Goal: Browse casually

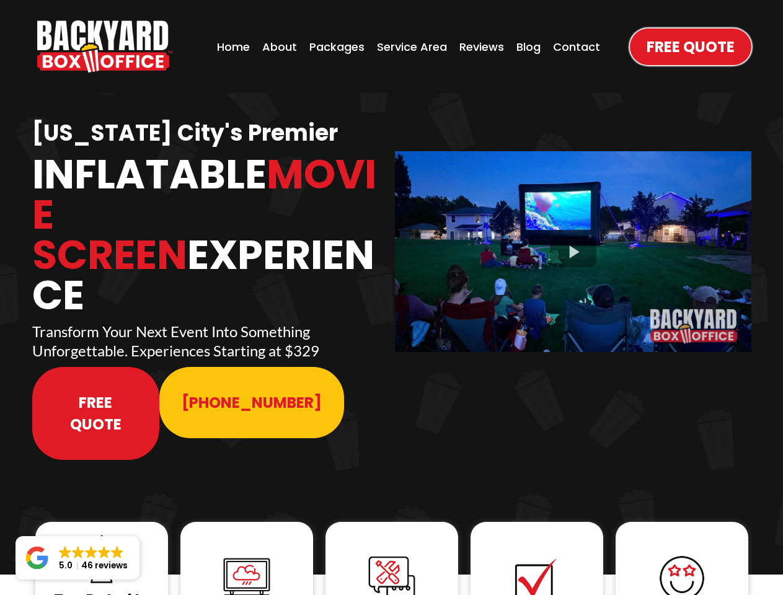
click at [105, 46] on img "https://www.backyardboxoffice.com" at bounding box center [104, 46] width 135 height 52
click at [573, 243] on div at bounding box center [573, 251] width 356 height 200
click at [102, 534] on img at bounding box center [102, 559] width 50 height 50
click at [247, 554] on img at bounding box center [247, 579] width 50 height 50
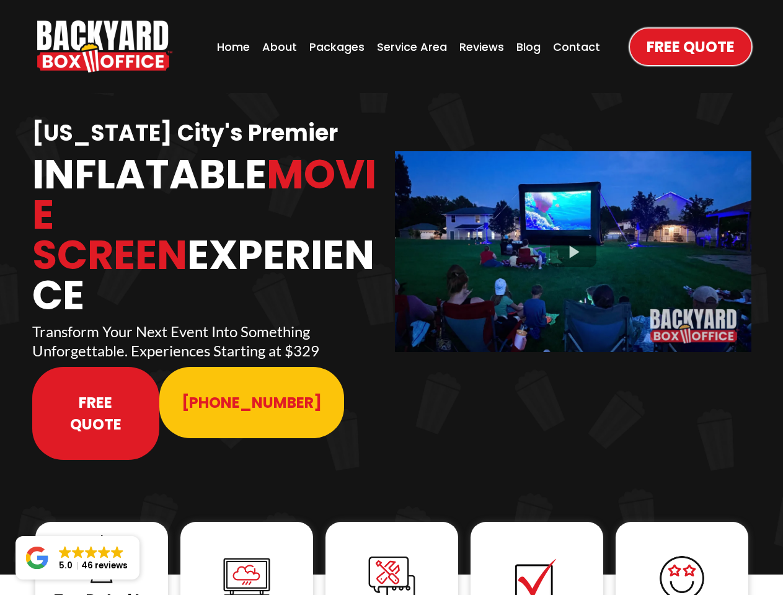
click at [247, 554] on img at bounding box center [247, 579] width 50 height 50
click at [392, 554] on img at bounding box center [392, 579] width 50 height 50
click at [537, 554] on img at bounding box center [537, 579] width 50 height 50
